Goal: Information Seeking & Learning: Check status

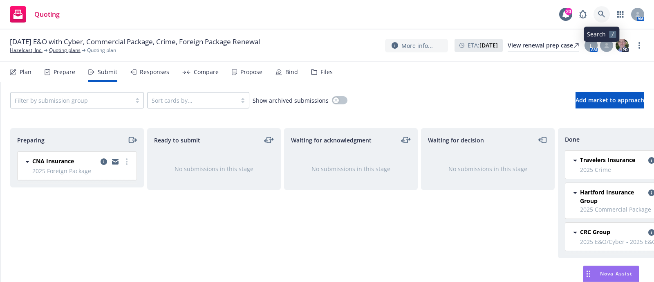
click at [603, 15] on icon at bounding box center [601, 14] width 7 height 7
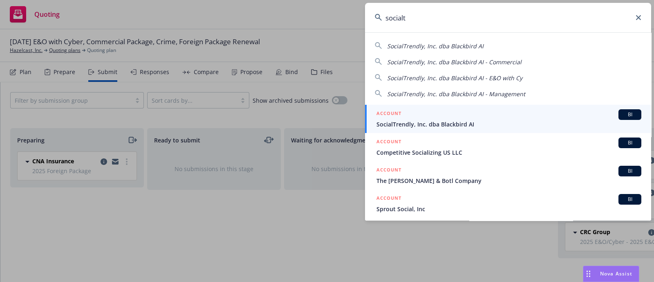
type input "socialt"
click at [427, 116] on div "ACCOUNT BI" at bounding box center [509, 114] width 265 height 11
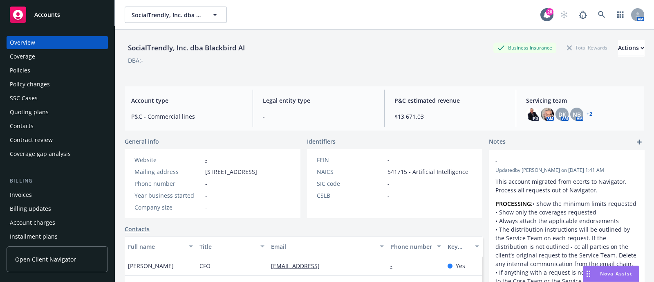
click at [36, 66] on div "Policies" at bounding box center [57, 70] width 95 height 13
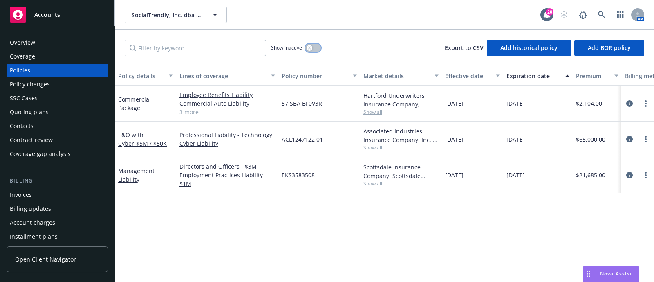
click at [313, 48] on button "button" at bounding box center [313, 48] width 16 height 8
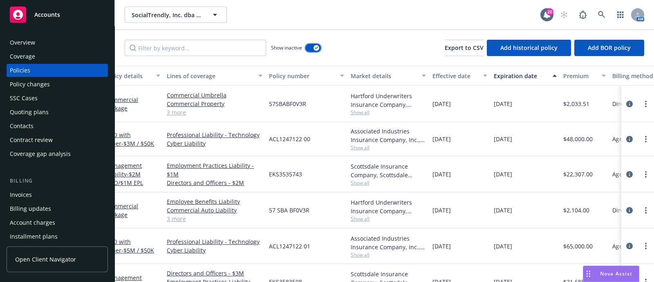
scroll to position [0, 13]
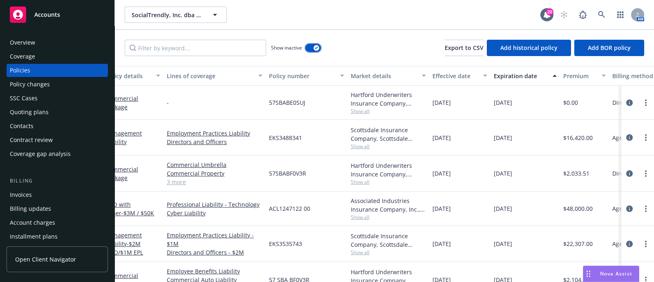
click at [310, 44] on button "button" at bounding box center [313, 48] width 16 height 8
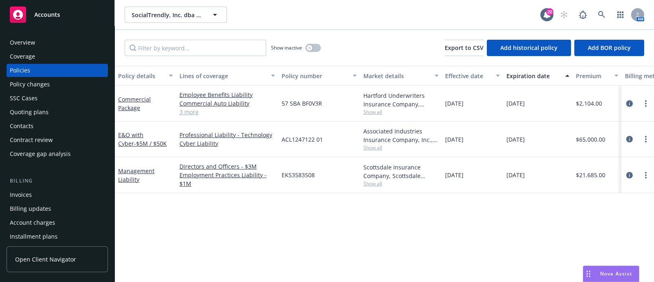
click at [632, 100] on icon "circleInformation" at bounding box center [629, 103] width 7 height 7
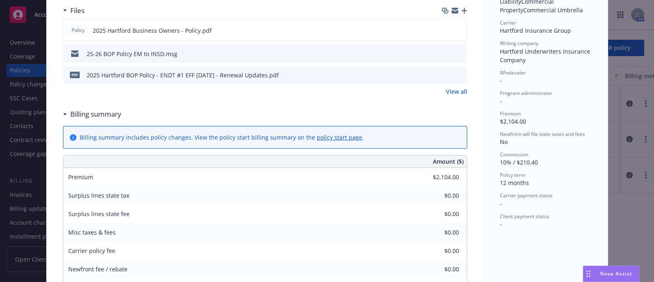
scroll to position [268, 0]
click at [390, 131] on div "Billing summary includes policy changes. View the policy start billing summary …" at bounding box center [265, 136] width 404 height 22
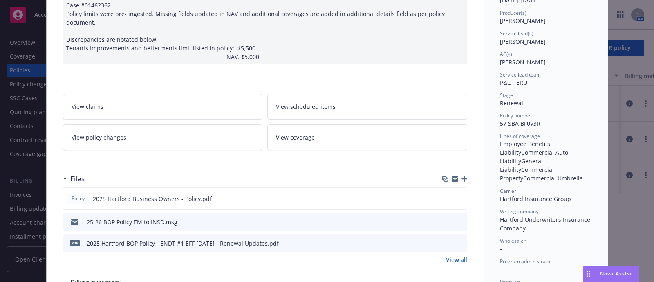
scroll to position [0, 0]
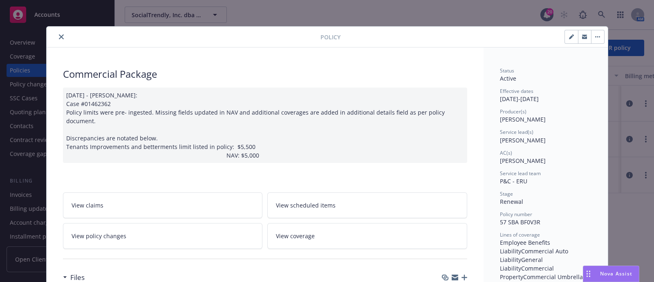
click at [65, 36] on div at bounding box center [185, 37] width 271 height 10
click at [60, 32] on button "close" at bounding box center [61, 37] width 10 height 10
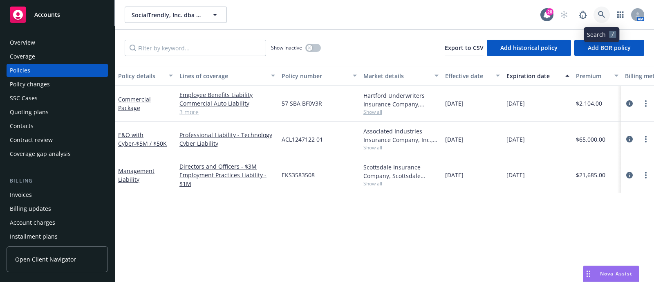
click at [603, 11] on icon at bounding box center [601, 14] width 7 height 7
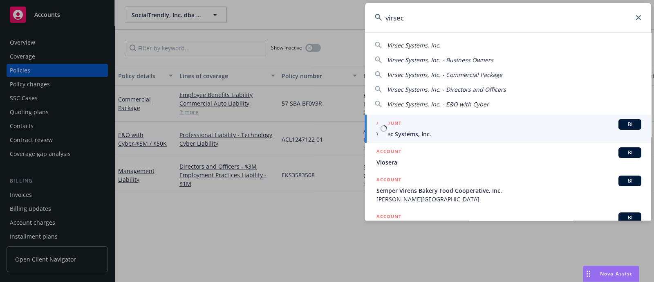
type input "virsec"
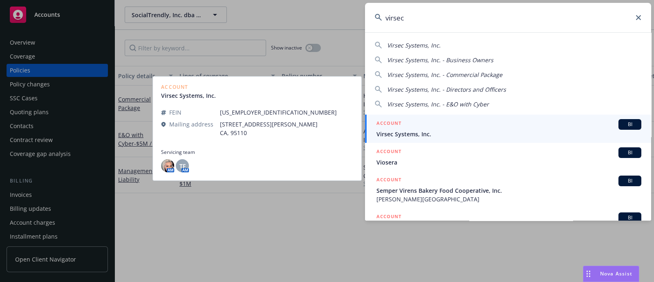
click at [412, 132] on span "Virsec Systems, Inc." at bounding box center [509, 134] width 265 height 9
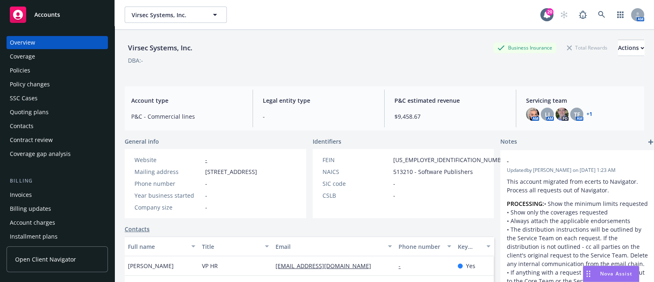
click at [27, 70] on div "Policies" at bounding box center [20, 70] width 20 height 13
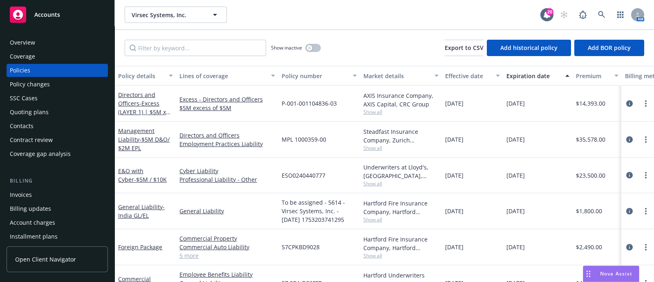
click at [29, 83] on div "Policy changes" at bounding box center [30, 84] width 40 height 13
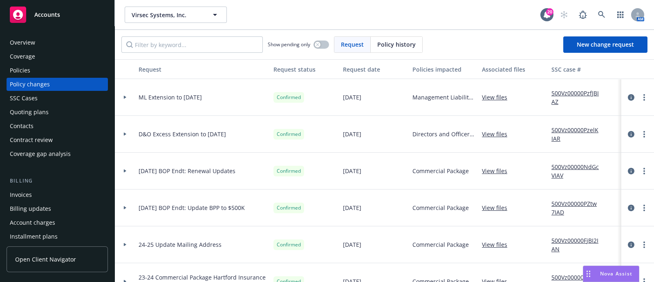
click at [132, 168] on div at bounding box center [125, 170] width 20 height 37
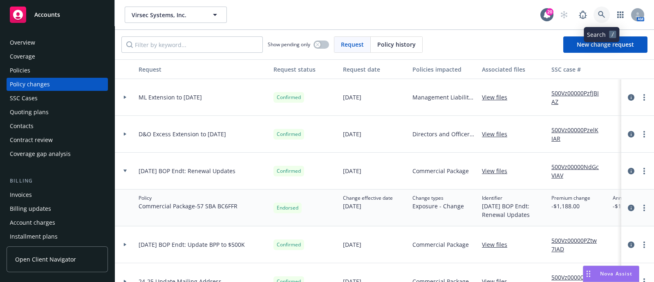
click at [607, 15] on link at bounding box center [602, 15] width 16 height 16
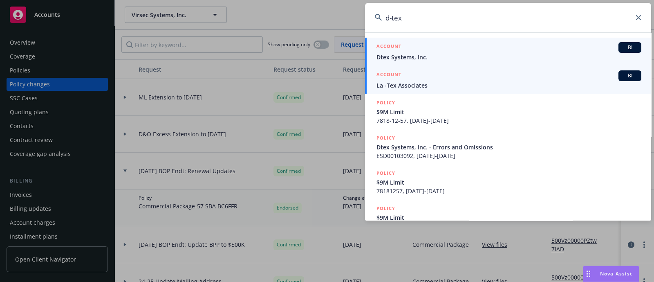
type input "d-tex"
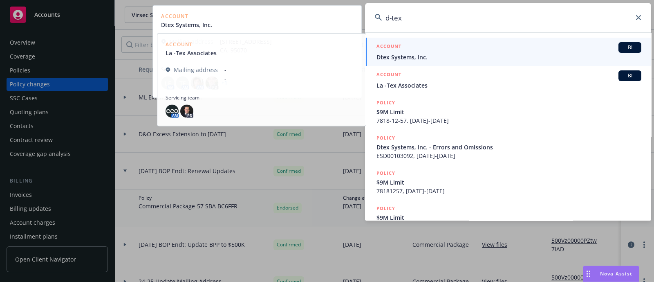
click at [440, 59] on span "Dtex Systems, Inc." at bounding box center [509, 57] width 265 height 9
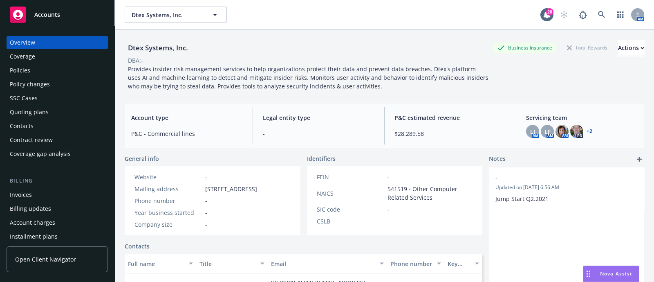
click at [25, 69] on div "Policies" at bounding box center [20, 70] width 20 height 13
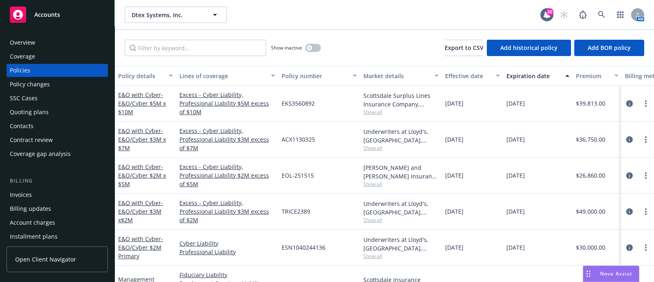
click at [626, 104] on icon "circleInformation" at bounding box center [629, 103] width 7 height 7
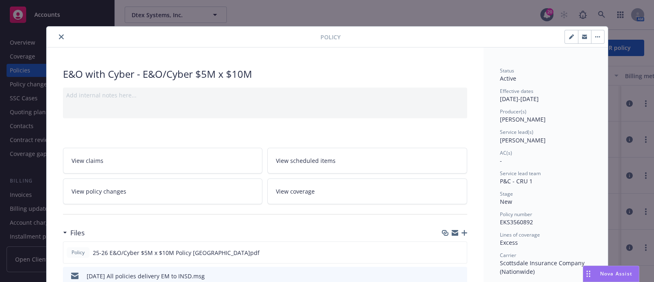
click at [56, 32] on button "close" at bounding box center [61, 37] width 10 height 10
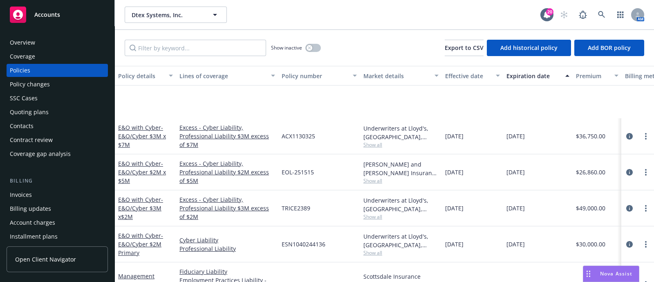
scroll to position [143, 0]
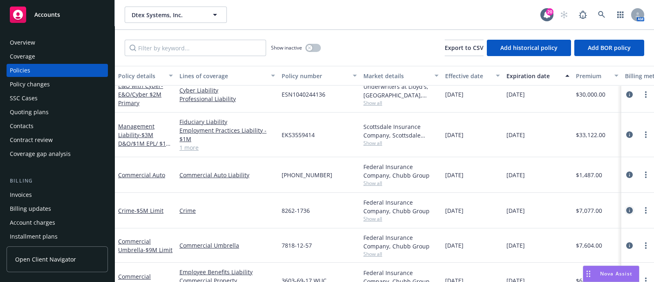
click at [626, 211] on icon "circleInformation" at bounding box center [629, 210] width 7 height 7
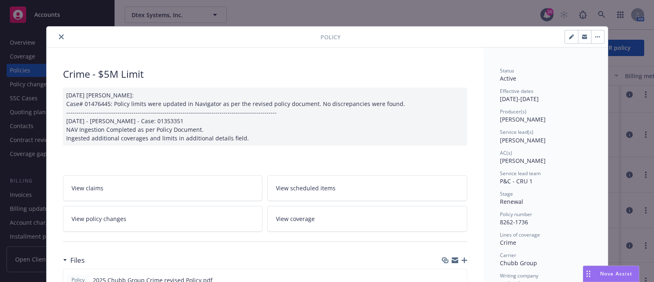
click at [59, 35] on icon "close" at bounding box center [61, 36] width 5 height 5
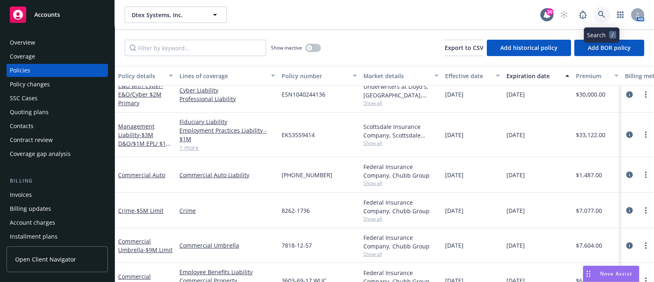
click at [604, 17] on icon at bounding box center [601, 14] width 7 height 7
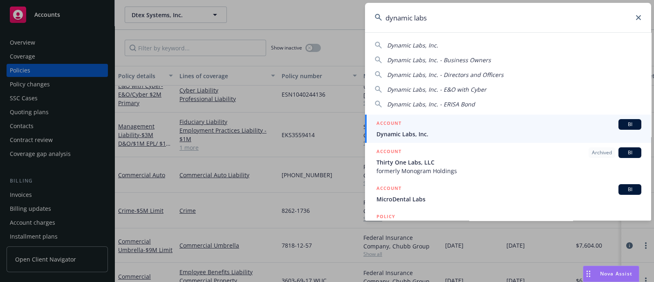
type input "dynamic labs"
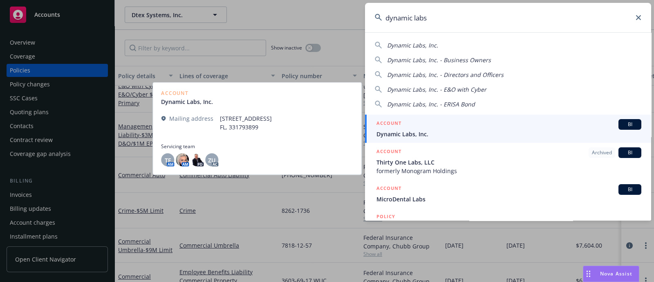
click at [439, 120] on div "ACCOUNT BI" at bounding box center [509, 124] width 265 height 11
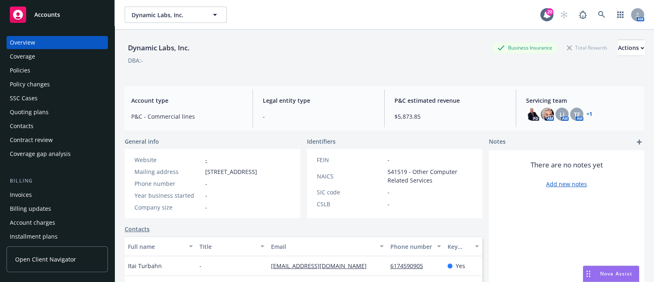
click at [68, 72] on div "Policies" at bounding box center [57, 70] width 95 height 13
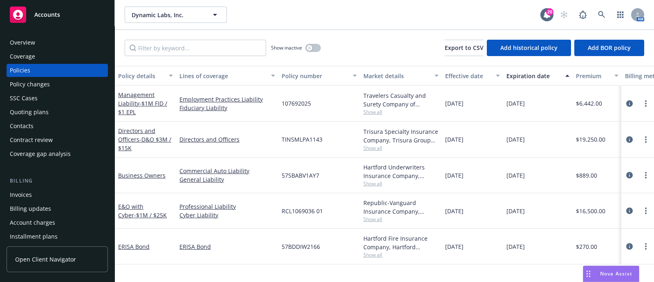
click at [83, 42] on div "Overview" at bounding box center [57, 42] width 95 height 13
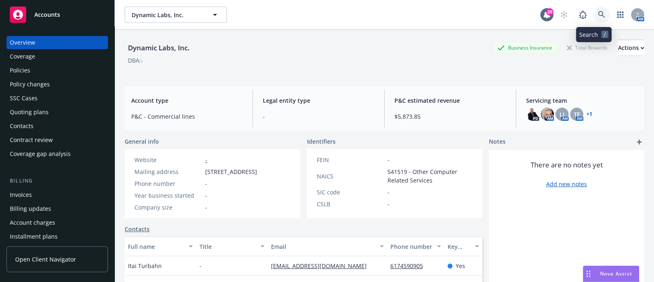
click at [594, 20] on link at bounding box center [602, 15] width 16 height 16
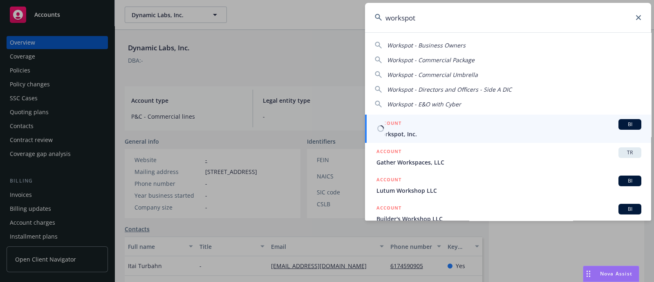
type input "workspot"
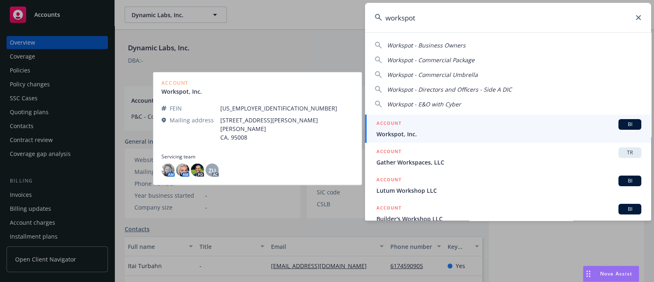
click at [411, 119] on div "ACCOUNT BI" at bounding box center [509, 124] width 265 height 11
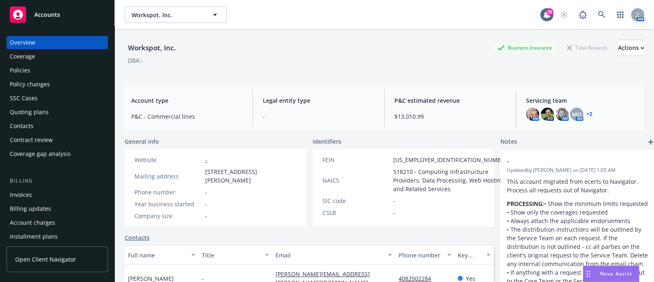
click at [58, 85] on div "Policy changes" at bounding box center [57, 84] width 95 height 13
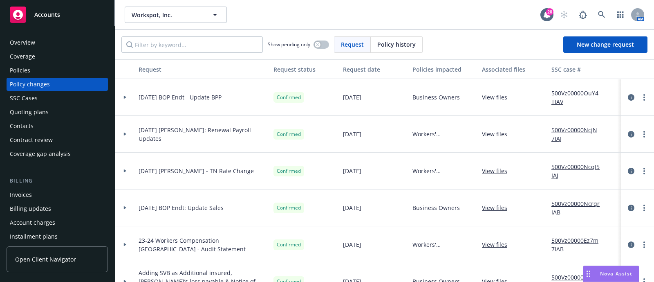
click at [127, 94] on div at bounding box center [125, 97] width 20 height 37
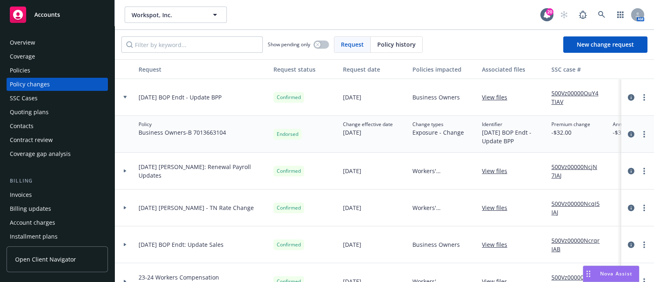
click at [74, 40] on div "Overview" at bounding box center [57, 42] width 95 height 13
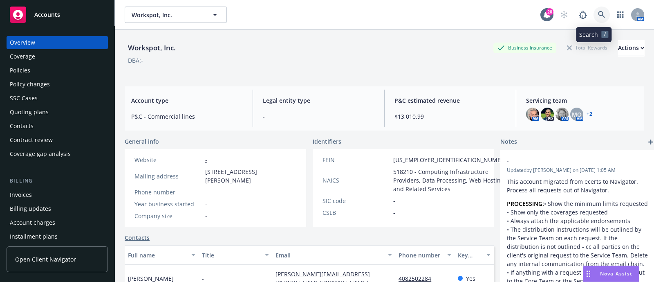
click at [599, 10] on link at bounding box center [602, 15] width 16 height 16
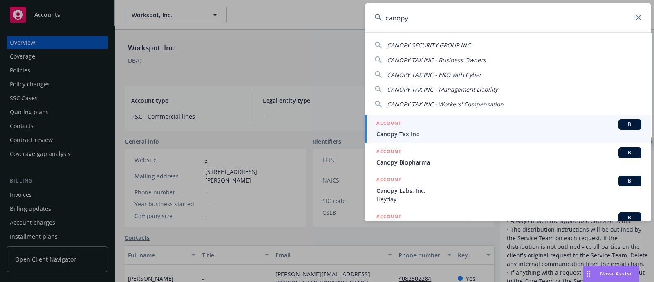
type input "canopy"
click at [405, 133] on span "Canopy Tax Inc" at bounding box center [509, 134] width 265 height 9
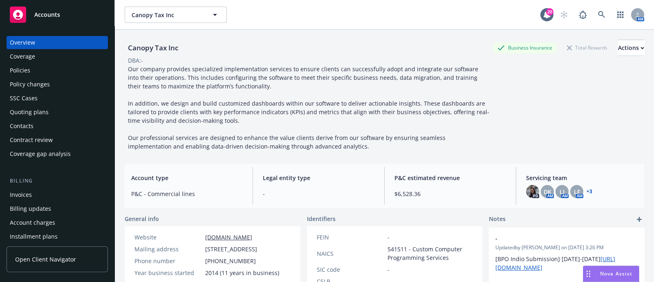
click at [41, 69] on div "Policies" at bounding box center [57, 70] width 95 height 13
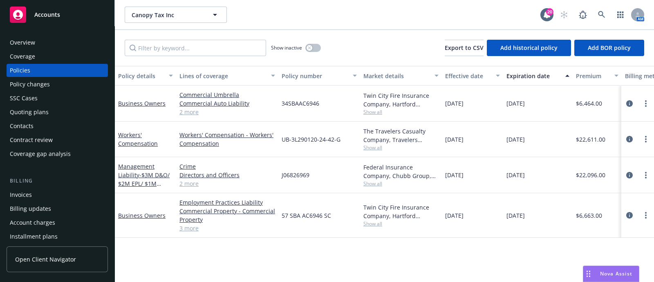
click at [48, 109] on div "Quoting plans" at bounding box center [57, 111] width 95 height 13
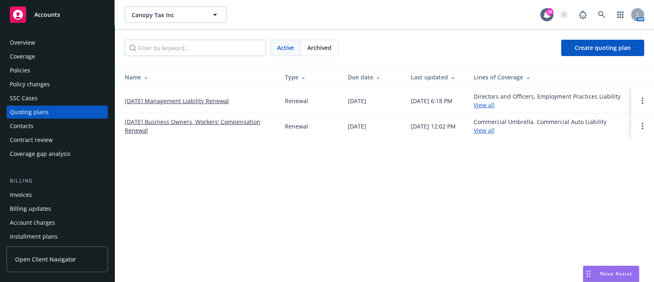
click at [184, 120] on link "[DATE] Business Owners, Workers' Compensation Renewal" at bounding box center [198, 125] width 147 height 17
